Goal: Information Seeking & Learning: Learn about a topic

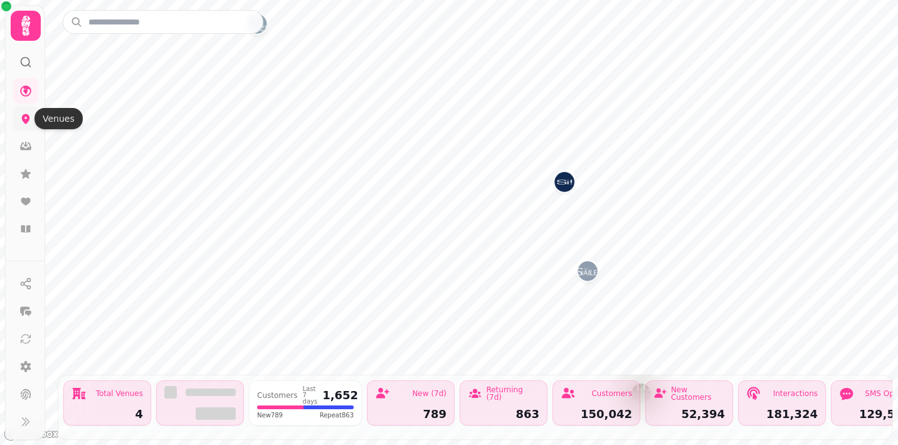
click at [29, 122] on icon at bounding box center [25, 118] width 13 height 13
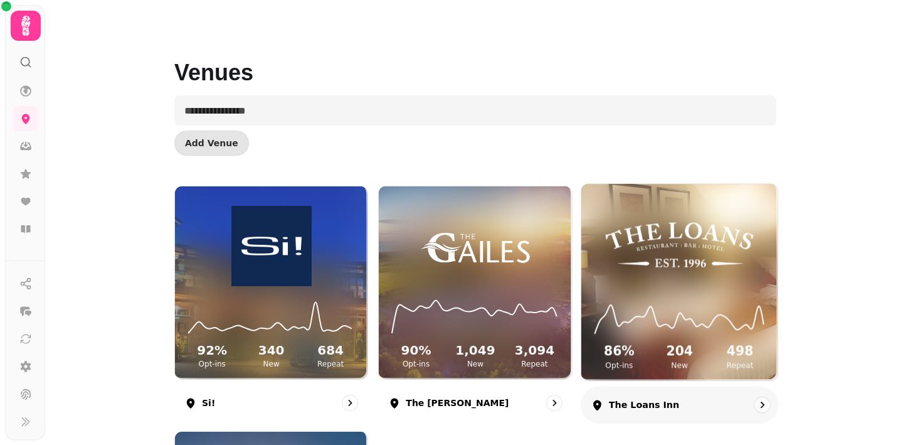
click at [686, 281] on img at bounding box center [679, 245] width 147 height 82
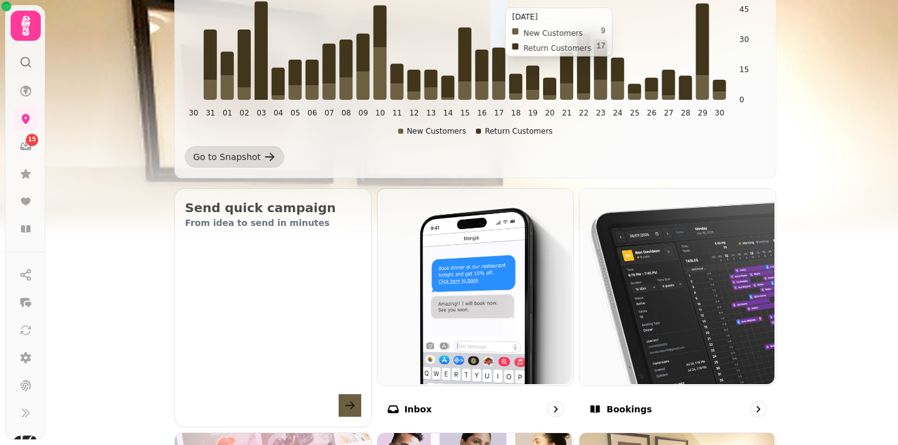
scroll to position [488, 0]
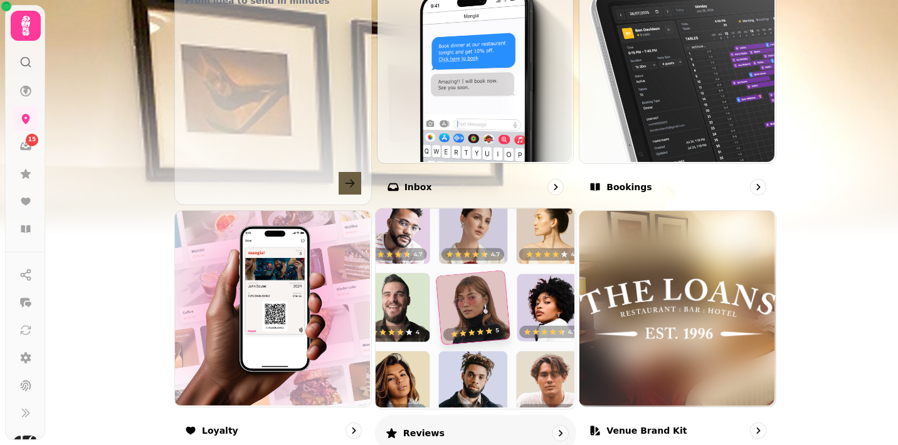
click at [494, 327] on img at bounding box center [474, 307] width 200 height 200
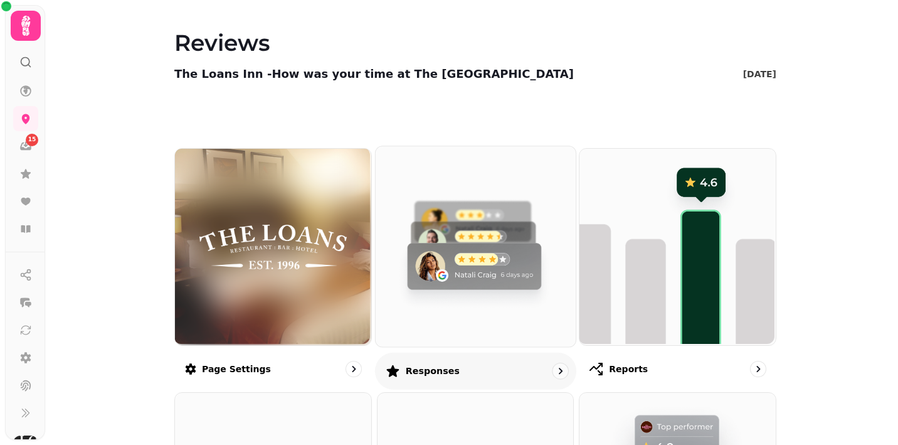
click at [470, 271] on img at bounding box center [474, 245] width 200 height 200
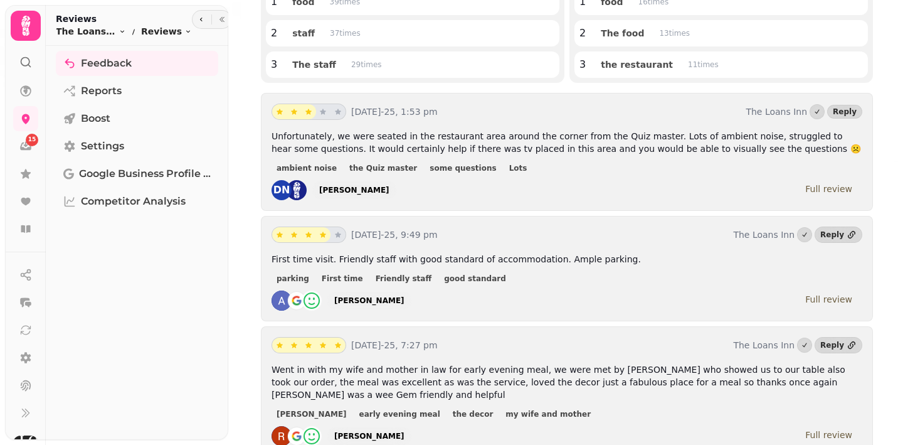
scroll to position [300, 0]
